Goal: Find specific page/section: Find specific page/section

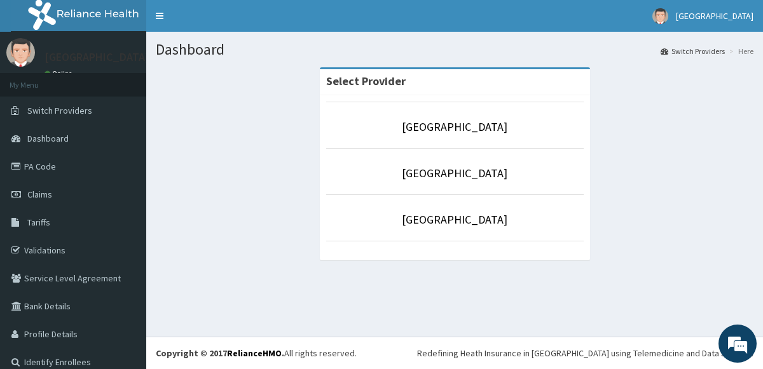
click at [395, 135] on p "[GEOGRAPHIC_DATA]" at bounding box center [454, 127] width 257 height 17
click at [58, 243] on link "Validations" at bounding box center [73, 250] width 146 height 28
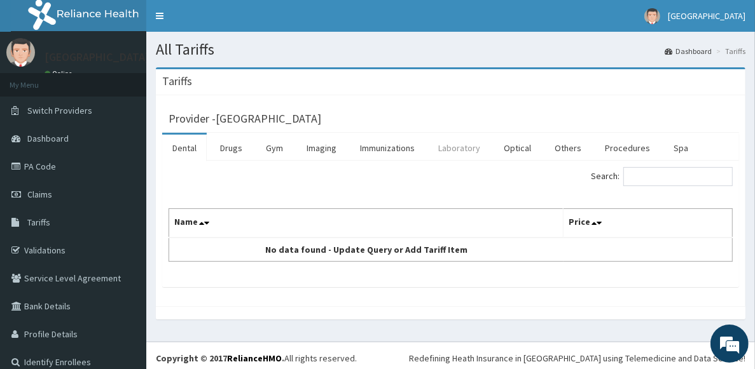
click at [457, 151] on link "Laboratory" at bounding box center [459, 148] width 62 height 27
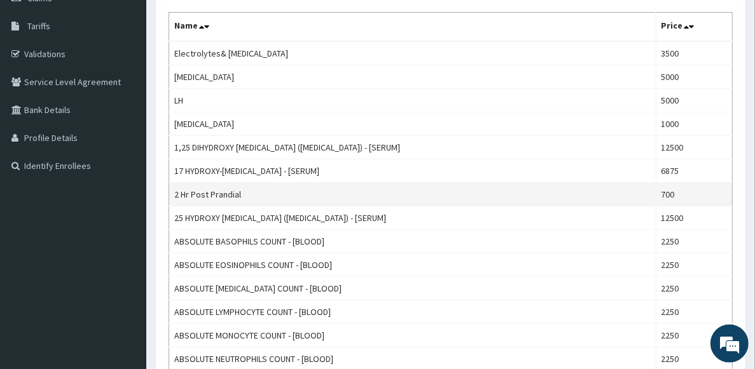
scroll to position [137, 0]
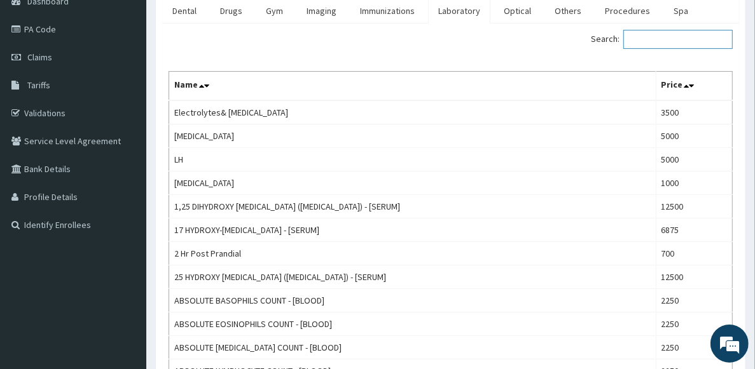
click at [657, 40] on input "Search:" at bounding box center [677, 39] width 109 height 19
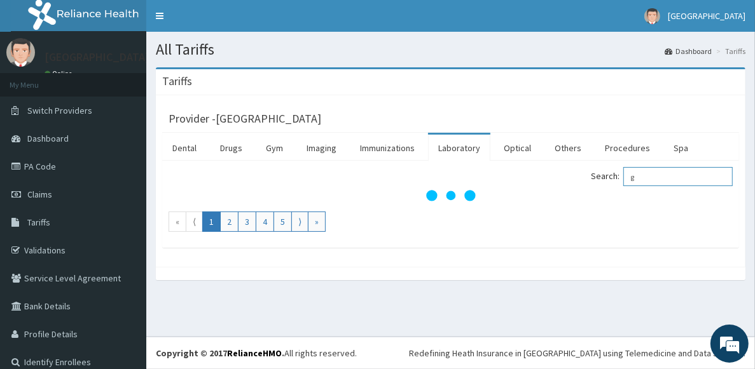
scroll to position [0, 0]
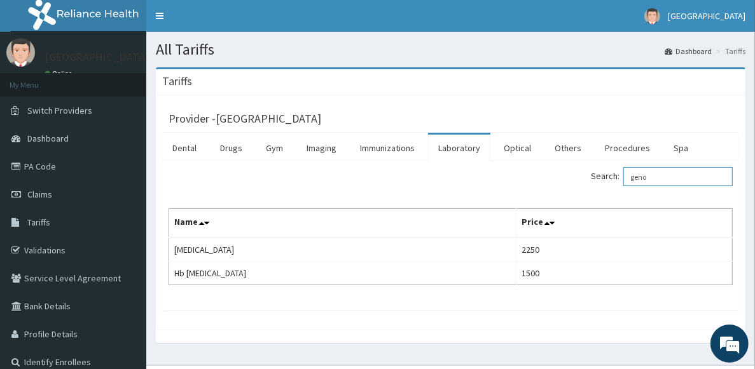
click at [662, 178] on input "geno" at bounding box center [677, 176] width 109 height 19
type input "g"
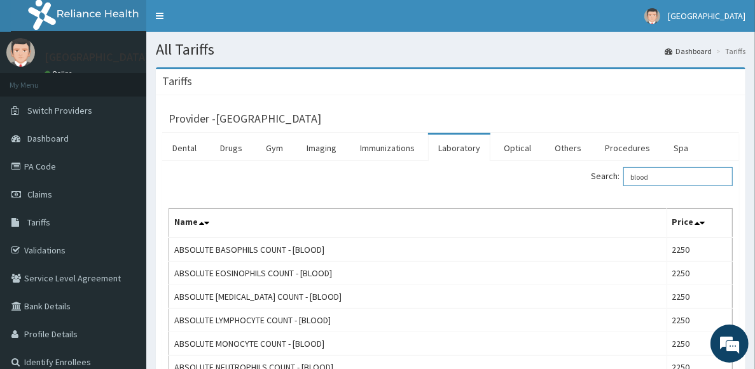
click at [671, 176] on input "blood" at bounding box center [677, 176] width 109 height 19
type input "b"
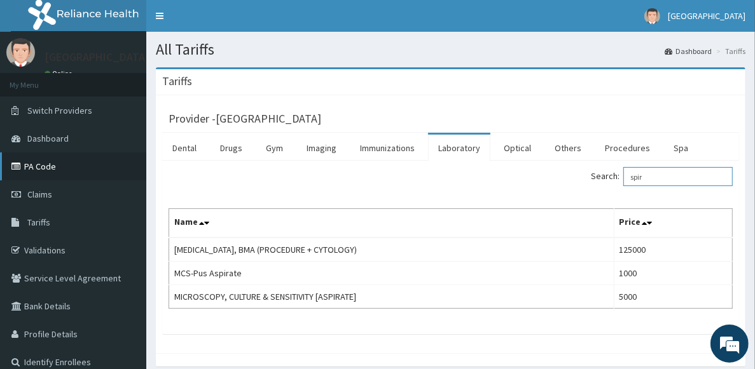
type input "spir"
click at [59, 167] on link "PA Code" at bounding box center [73, 167] width 146 height 28
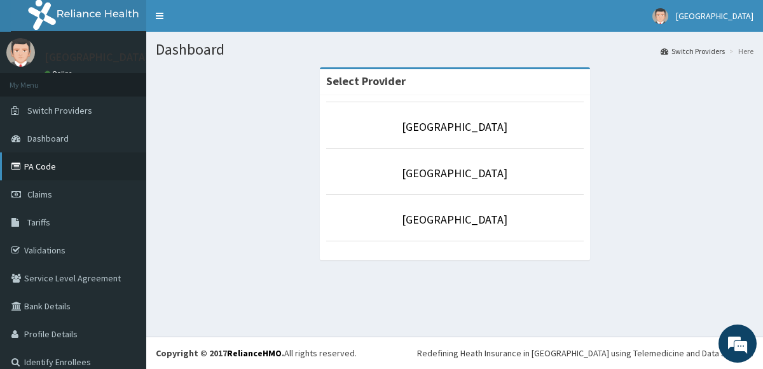
click at [76, 167] on link "PA Code" at bounding box center [73, 167] width 146 height 28
